Goal: Obtain resource: Download file/media

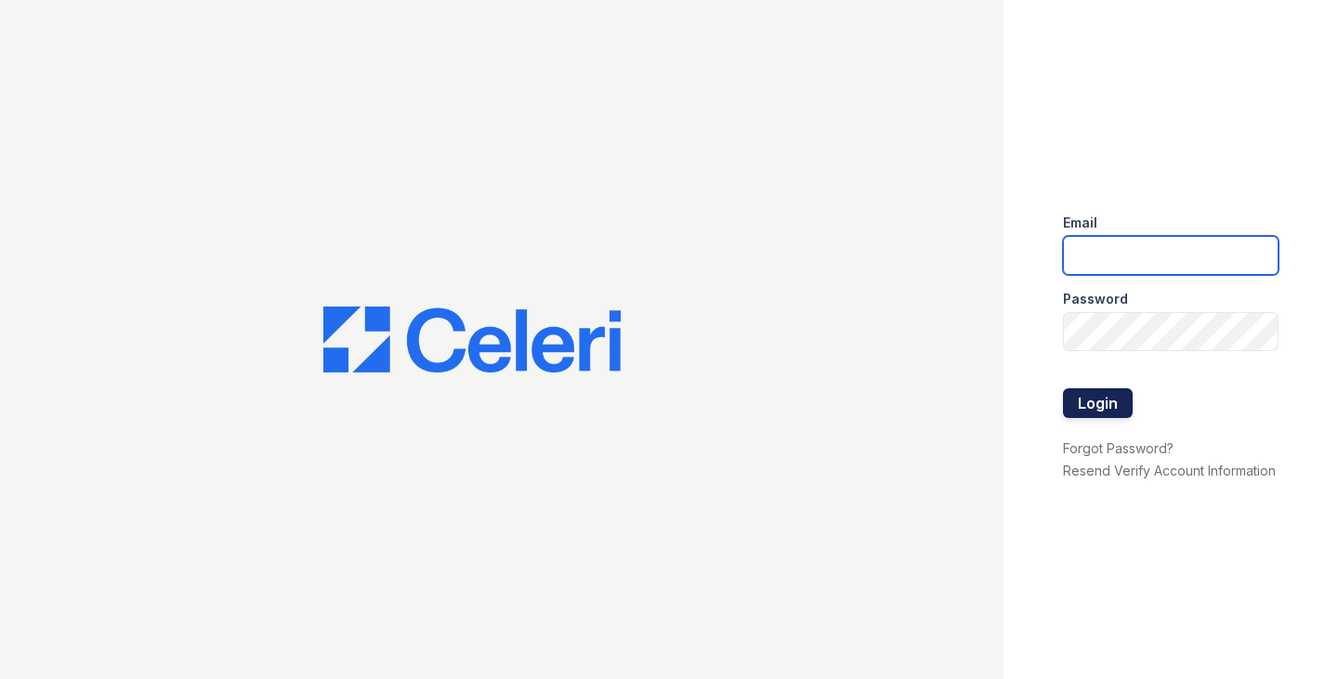
type input "[EMAIL_ADDRESS][DOMAIN_NAME]"
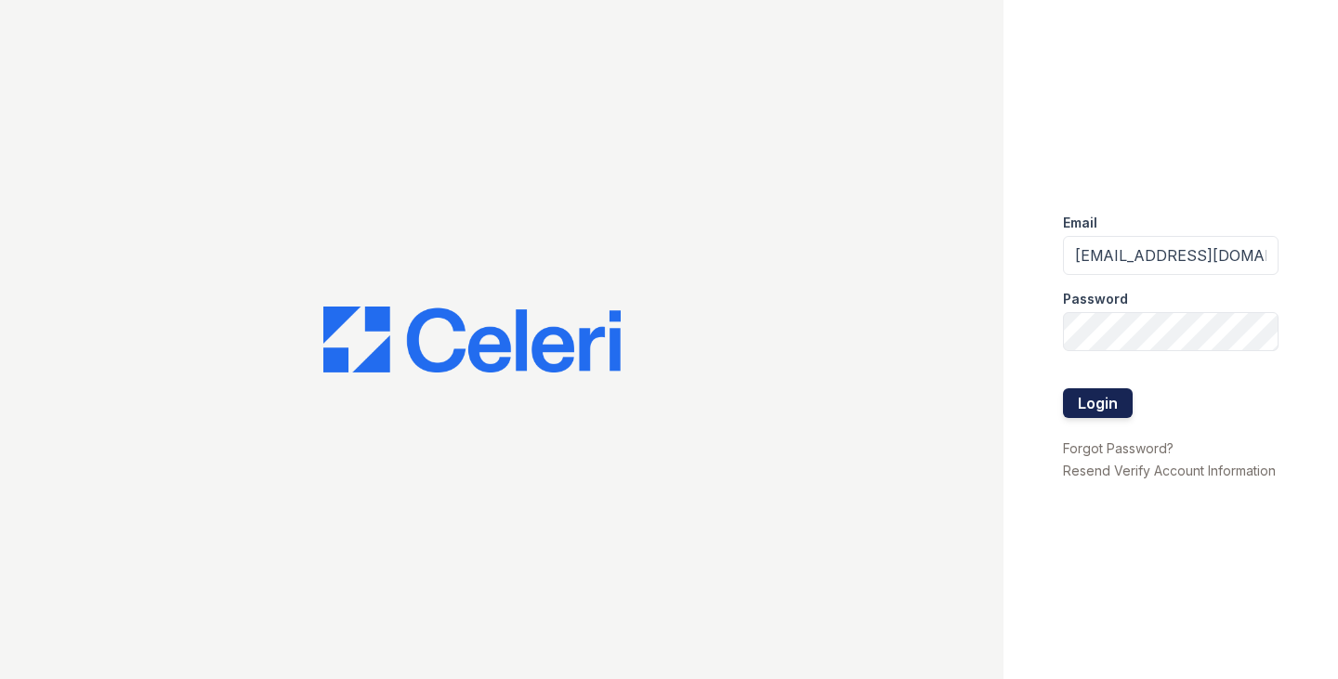
click at [1114, 402] on button "Login" at bounding box center [1098, 403] width 70 height 30
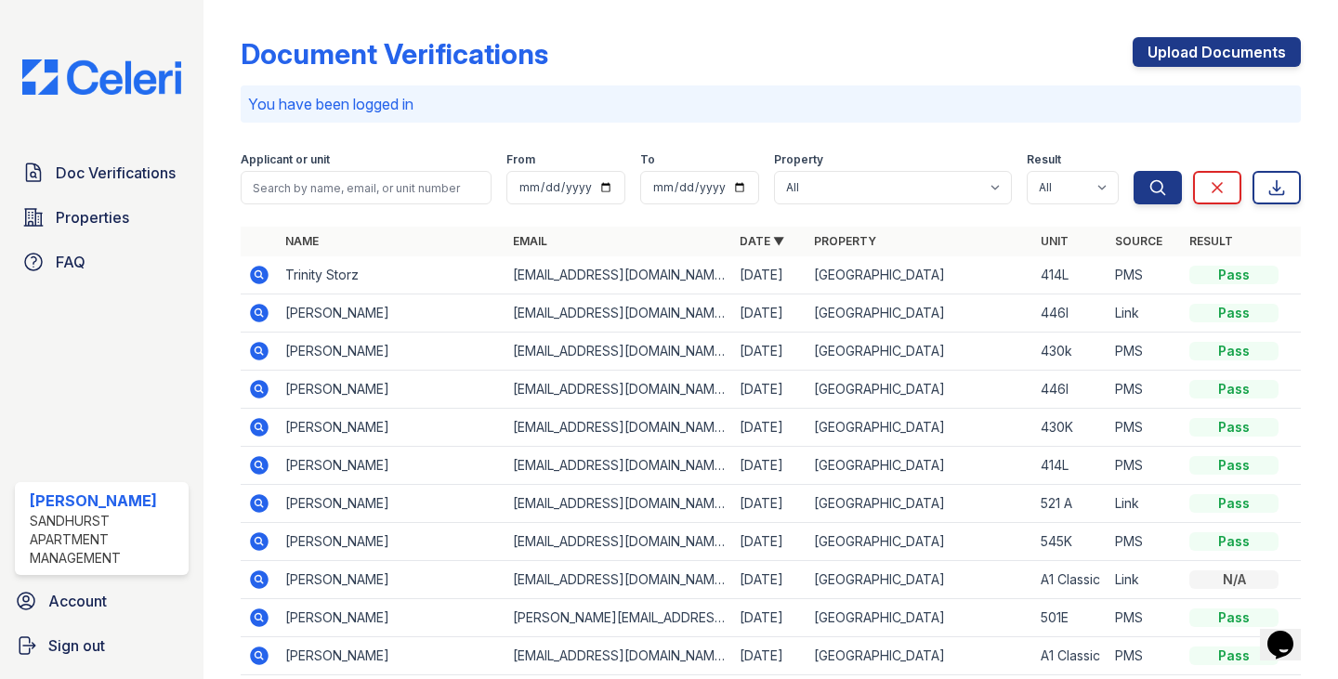
click at [263, 273] on icon at bounding box center [260, 275] width 19 height 19
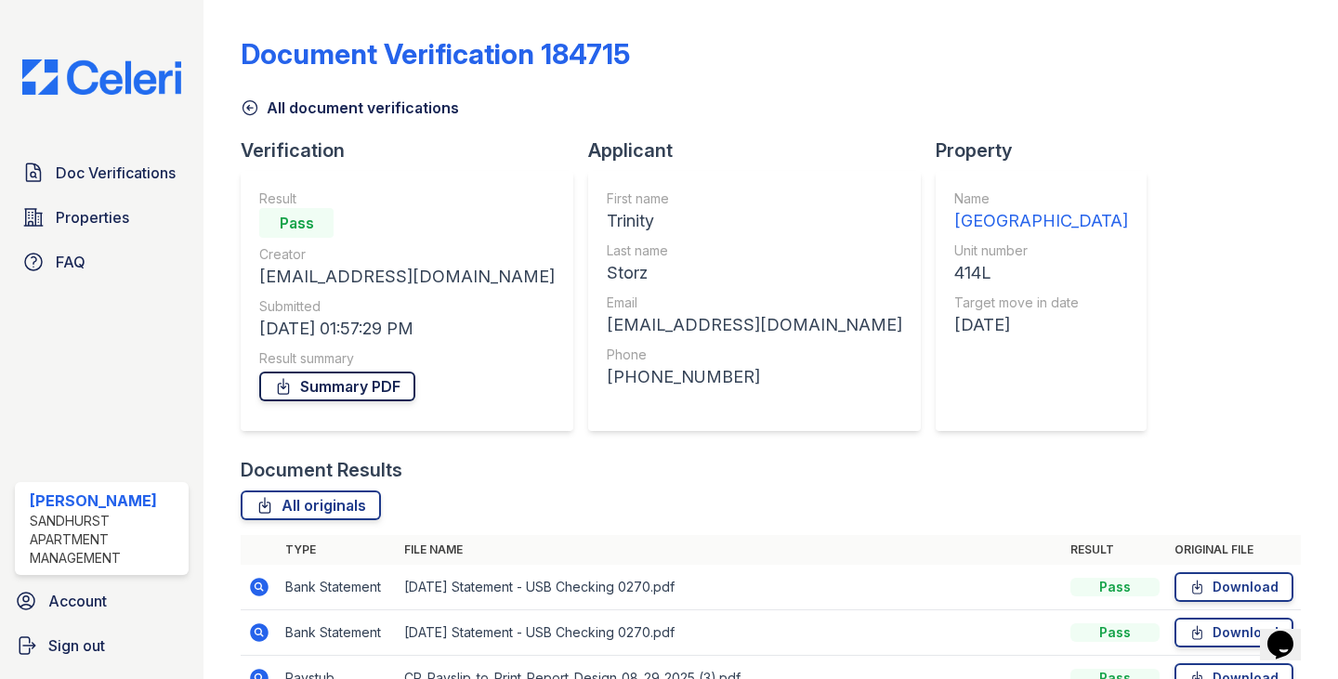
click at [380, 388] on link "Summary PDF" at bounding box center [337, 387] width 156 height 30
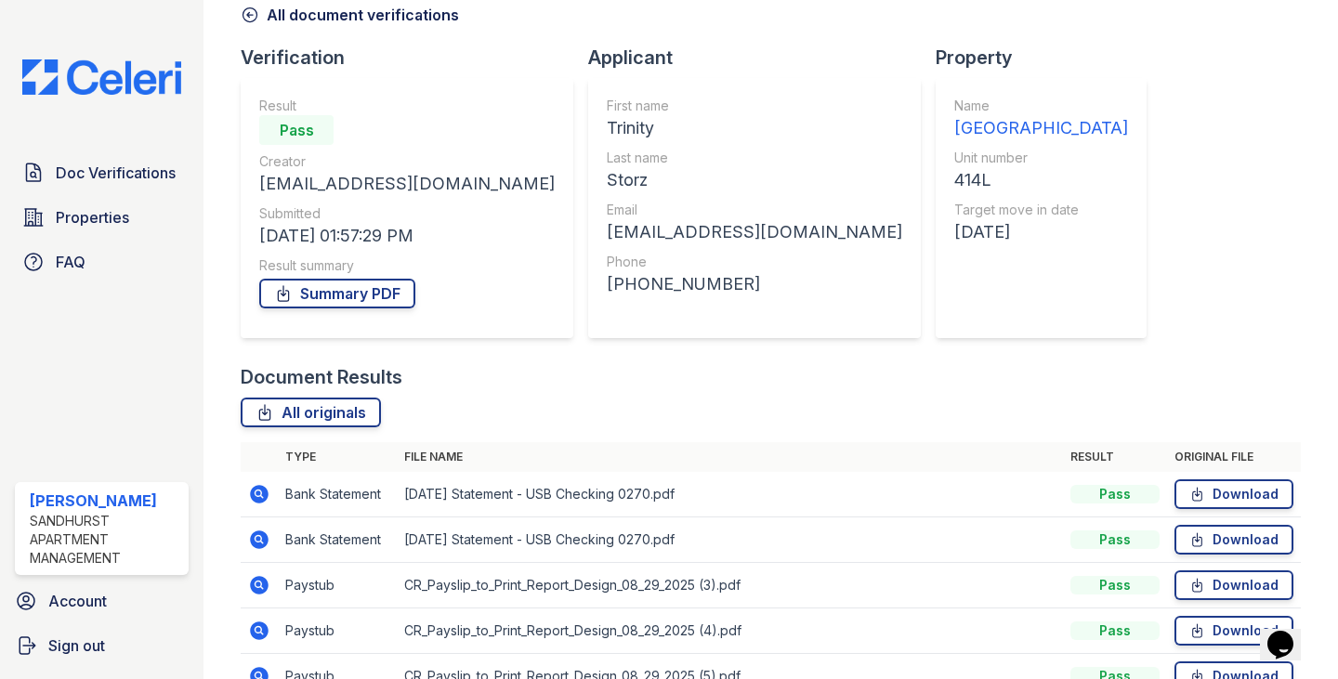
scroll to position [241, 0]
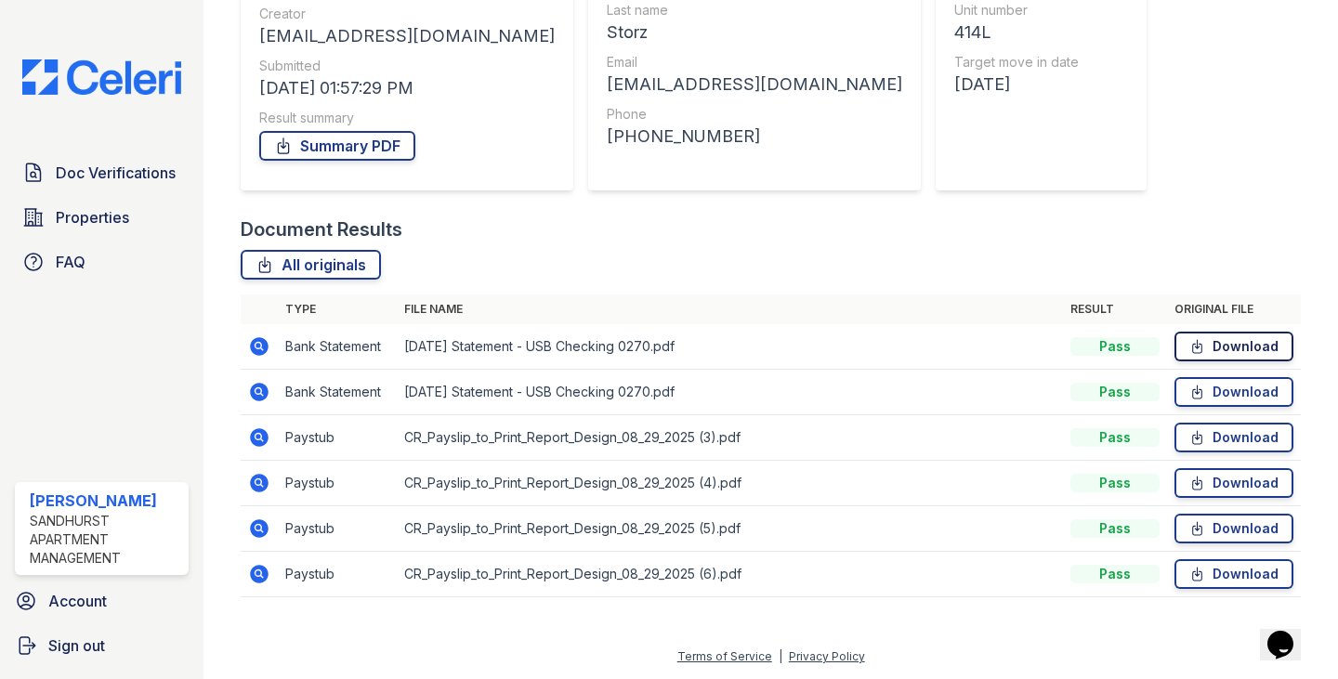
click at [1211, 340] on link "Download" at bounding box center [1234, 347] width 119 height 30
click at [1201, 398] on link "Download" at bounding box center [1234, 392] width 119 height 30
click at [1190, 433] on icon at bounding box center [1198, 437] width 16 height 19
click at [1190, 481] on icon at bounding box center [1198, 483] width 16 height 19
